Goal: Task Accomplishment & Management: Use online tool/utility

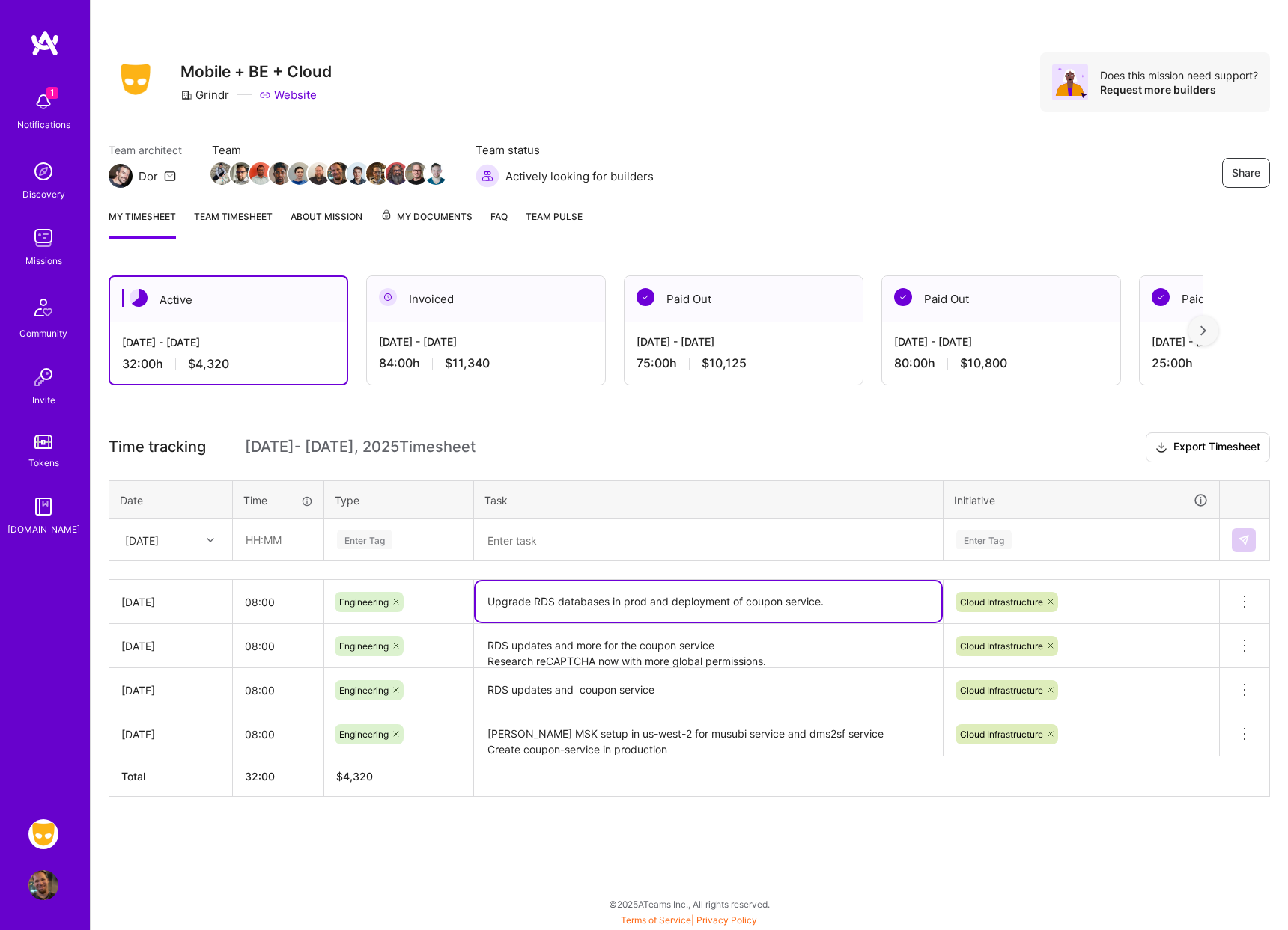
drag, startPoint x: 640, startPoint y: 602, endPoint x: 491, endPoint y: 600, distance: 149.0
click at [490, 600] on textarea "Upgrade RDS databases in prod and deployment of coupon service." at bounding box center [708, 601] width 465 height 41
click at [534, 544] on textarea at bounding box center [708, 540] width 465 height 39
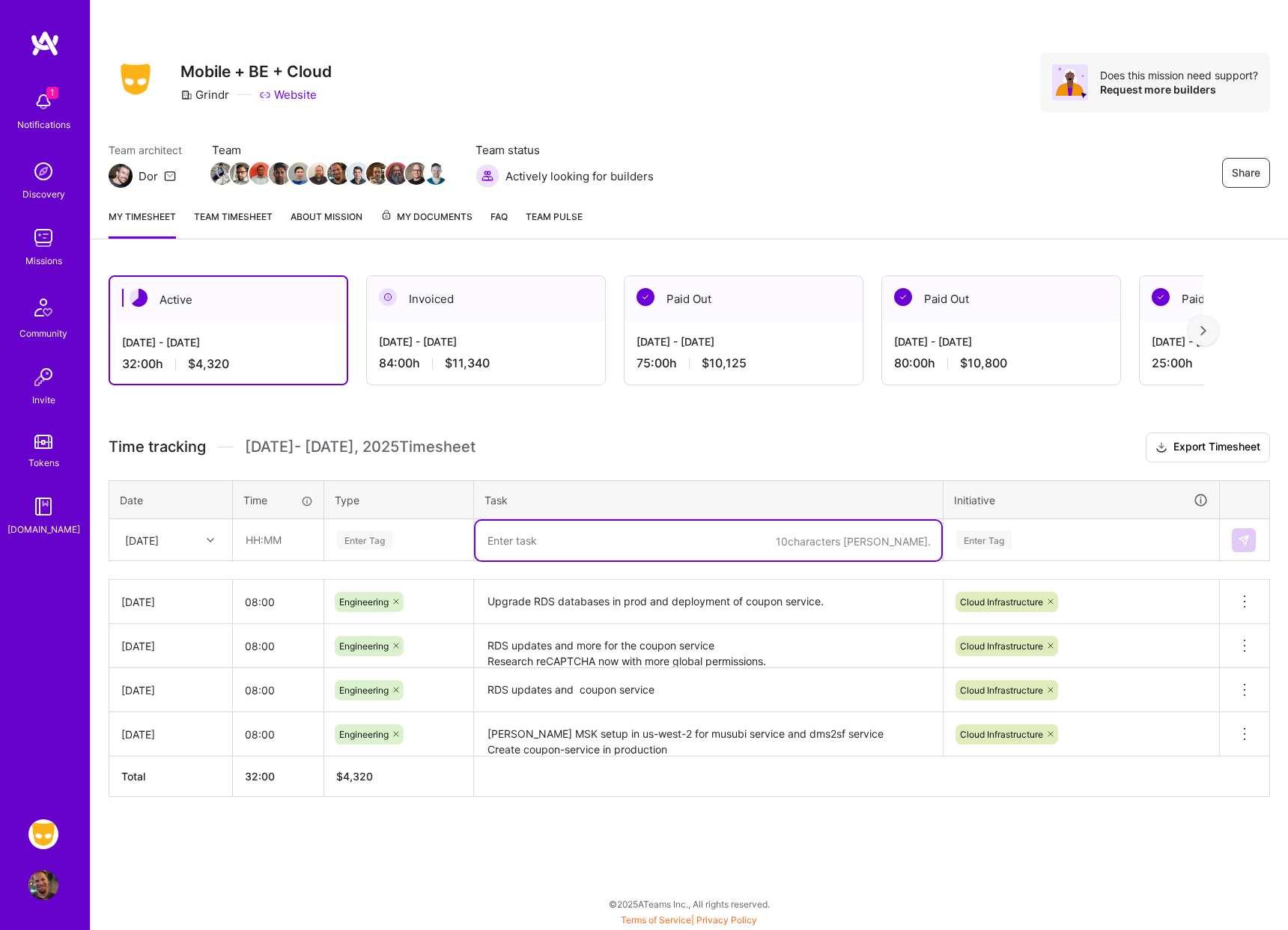
paste textarea "Upgrade RDS databases in prod"
type textarea "Upgrade RDS databases in prod"
click at [385, 541] on div "Enter Tag" at bounding box center [364, 540] width 56 height 24
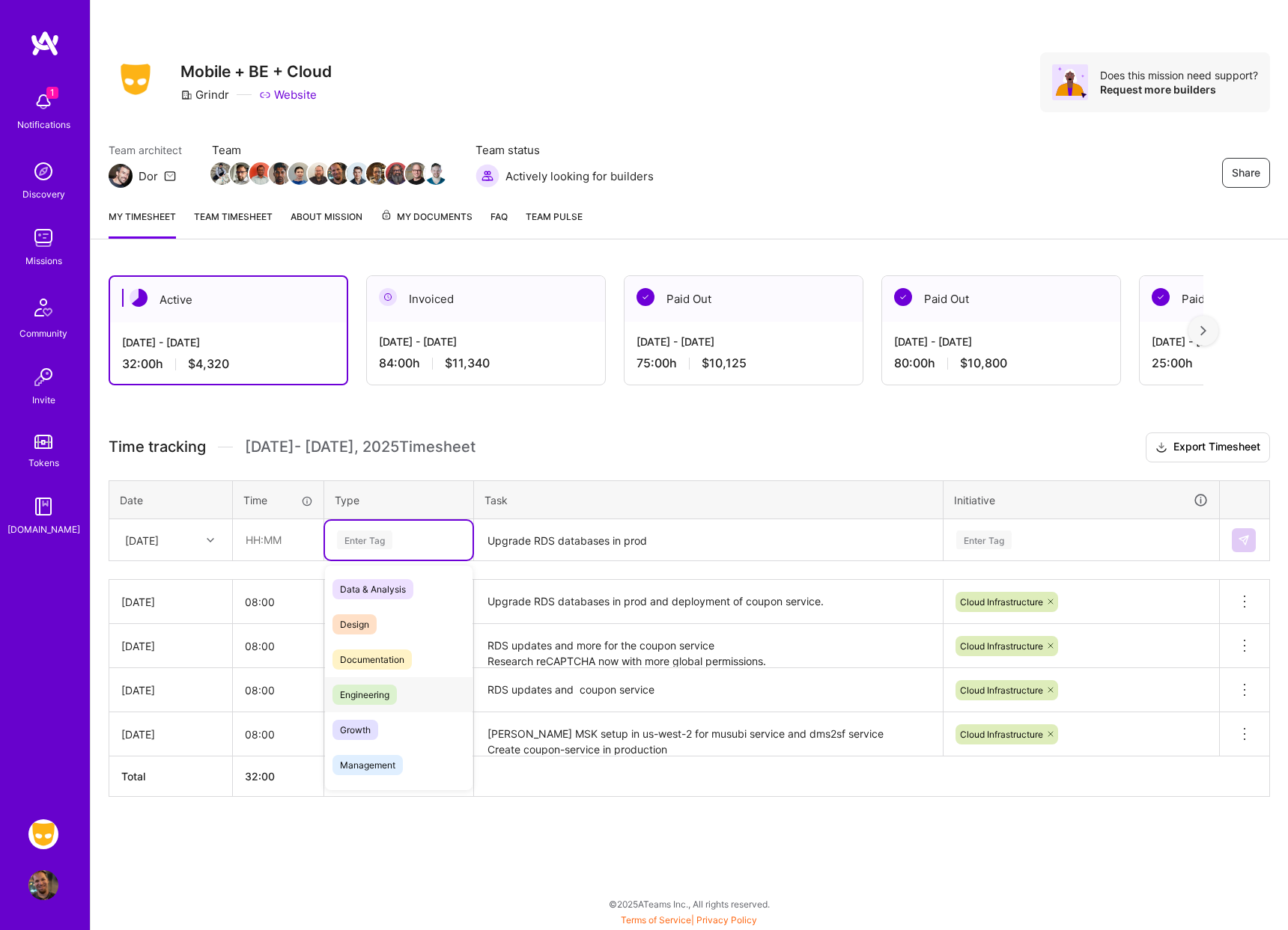
drag, startPoint x: 390, startPoint y: 694, endPoint x: 398, endPoint y: 686, distance: 11.3
click at [390, 694] on span "Engineering" at bounding box center [364, 694] width 64 height 20
click at [1094, 540] on div "Enter Tag" at bounding box center [1081, 540] width 253 height 19
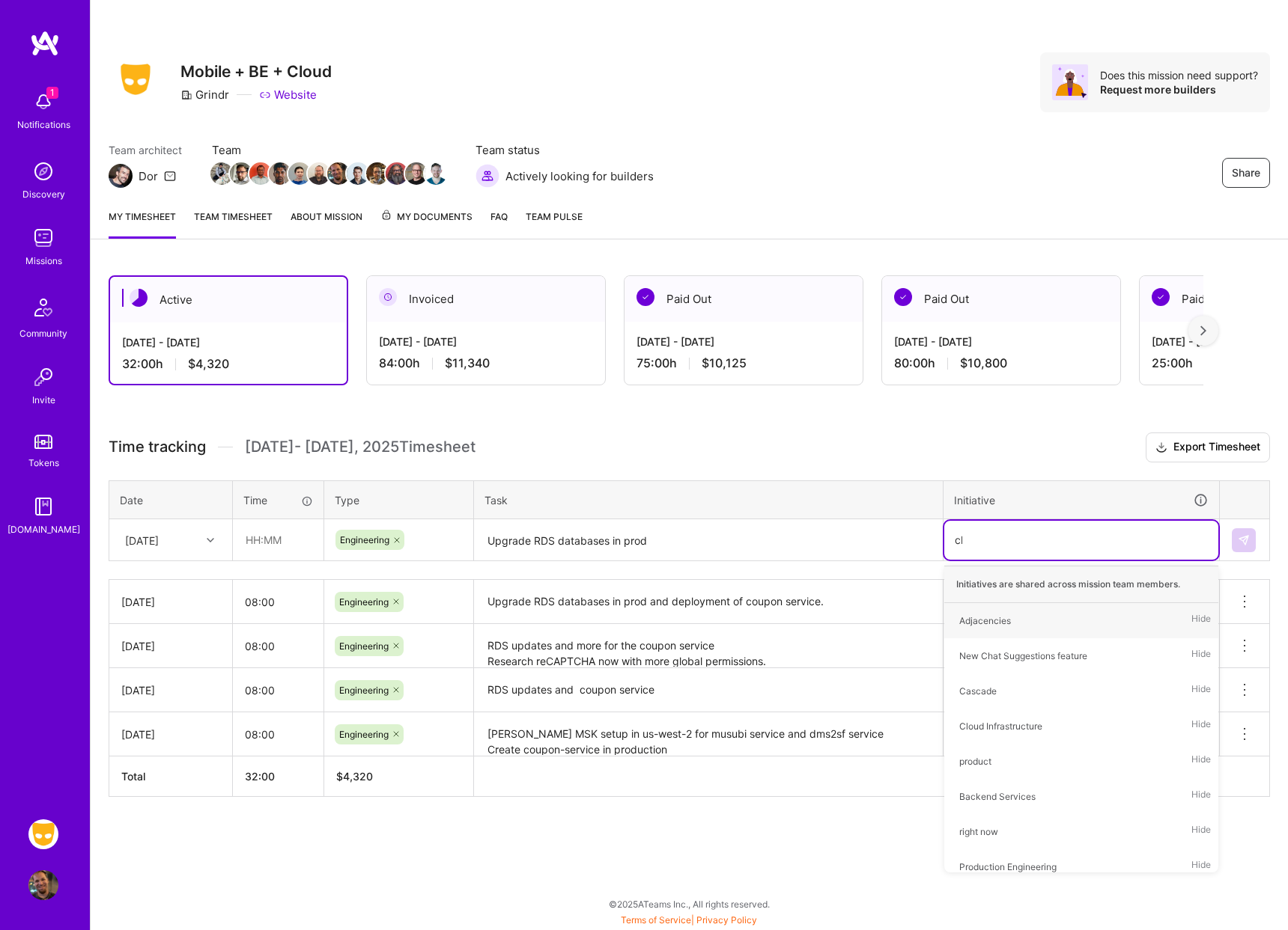
type input "clo"
click at [1096, 618] on div "Cloud Infrastructure Hide" at bounding box center [1080, 620] width 274 height 35
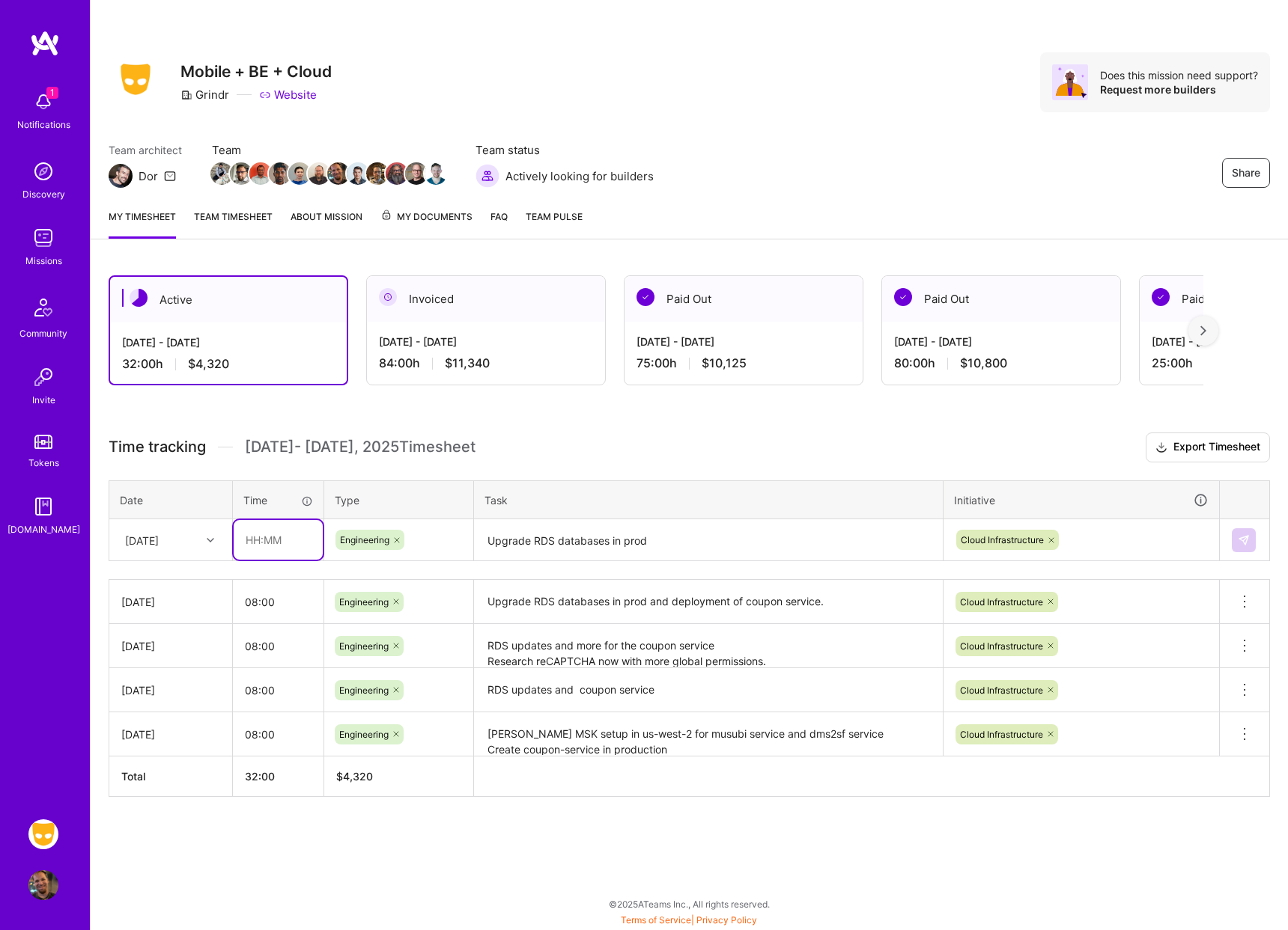
click at [286, 540] on input "text" at bounding box center [278, 540] width 89 height 40
type input "06:00"
click at [593, 454] on h3 "Time tracking Oct 1 - Oct 15 , 2025 Timesheet Export Timesheet" at bounding box center [689, 448] width 1162 height 30
click at [1237, 539] on img at bounding box center [1243, 540] width 12 height 12
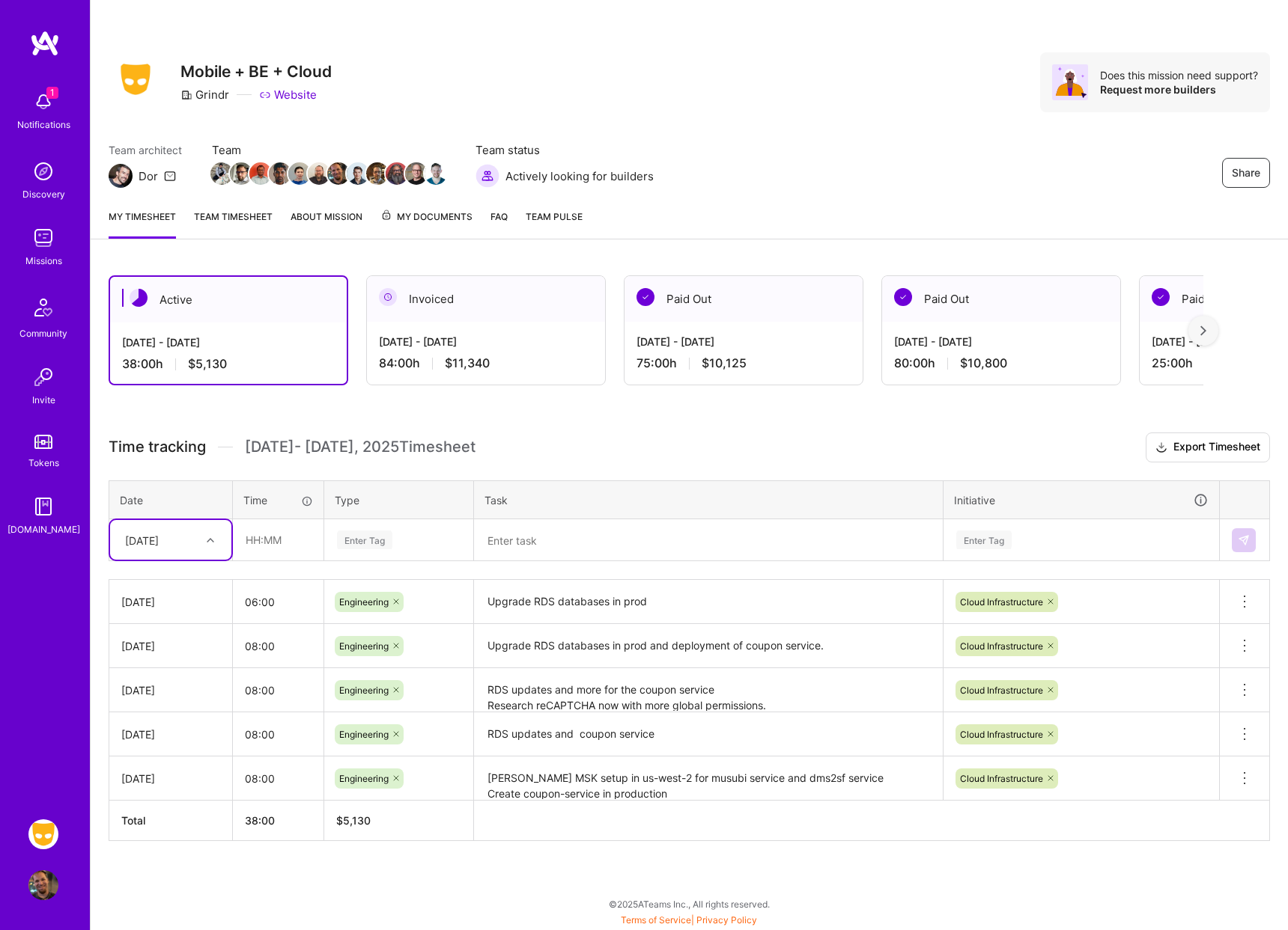
click at [456, 219] on span "My Documents" at bounding box center [427, 216] width 92 height 16
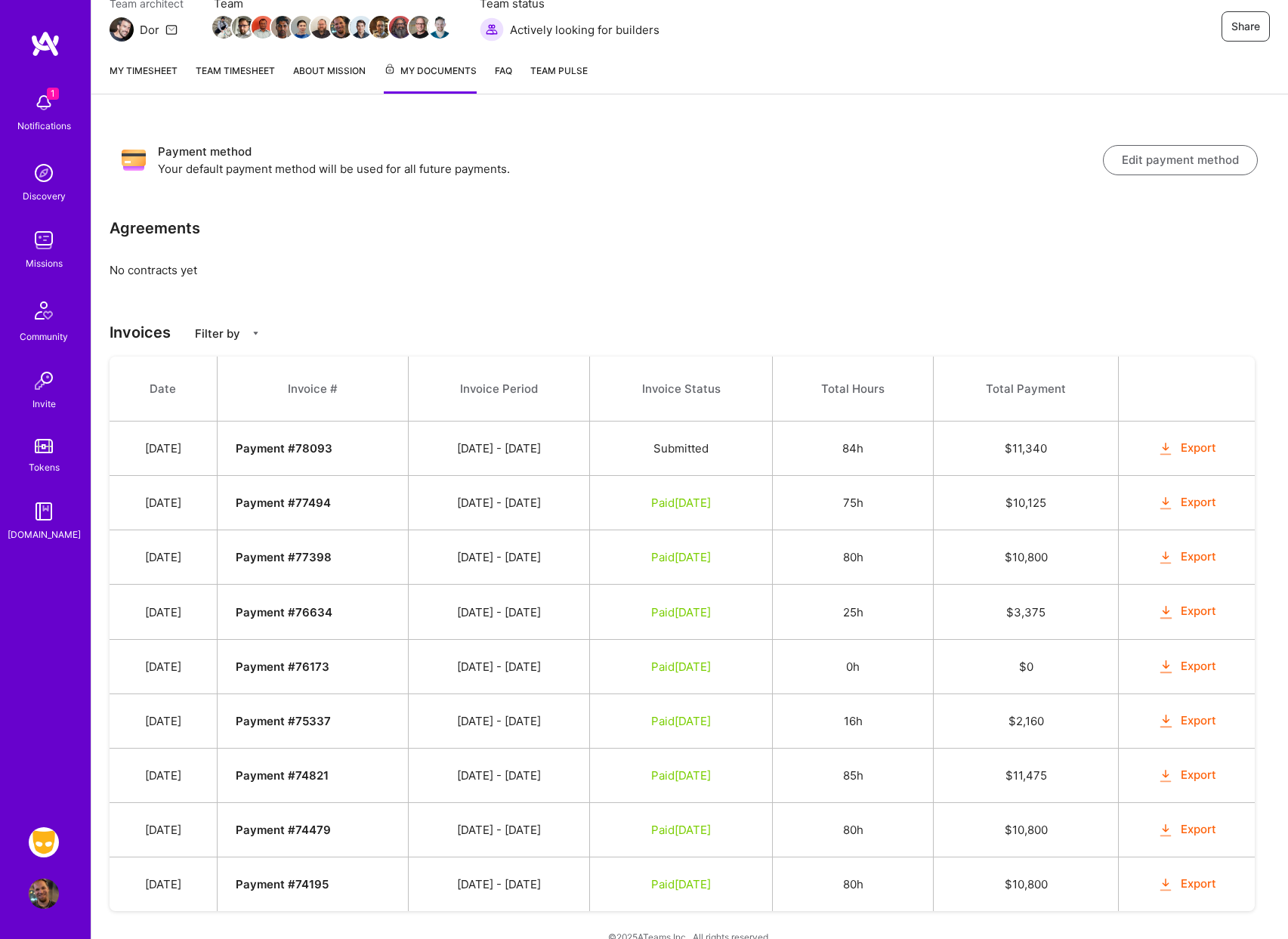
scroll to position [172, 0]
